Goal: Task Accomplishment & Management: Use online tool/utility

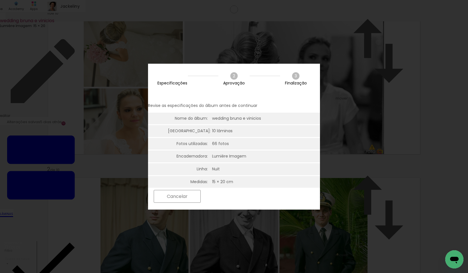
click at [0, 0] on slot "Próximo" at bounding box center [0, 0] width 0 height 0
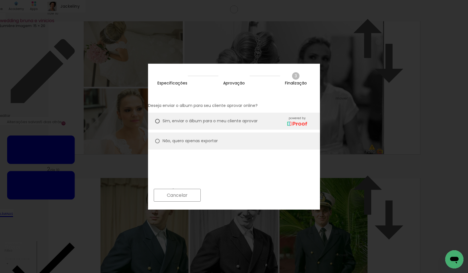
click at [0, 0] on slot "Não, quero apenas exportar" at bounding box center [0, 0] width 0 height 0
type paper-radio-button "on"
click at [0, 0] on slot "Próximo" at bounding box center [0, 0] width 0 height 0
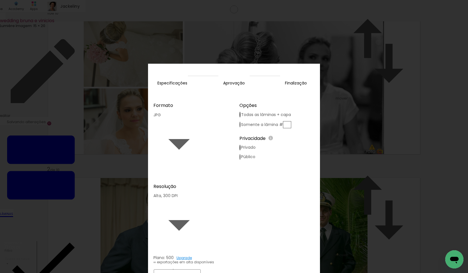
type input "Alta, 300 DPI"
click at [0, 0] on slot "Exportar" at bounding box center [0, 0] width 0 height 0
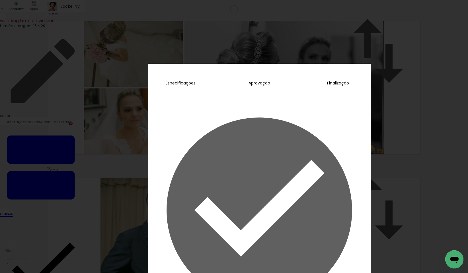
click at [0, 0] on slot "Concluir" at bounding box center [0, 0] width 0 height 0
